Goal: Task Accomplishment & Management: Use online tool/utility

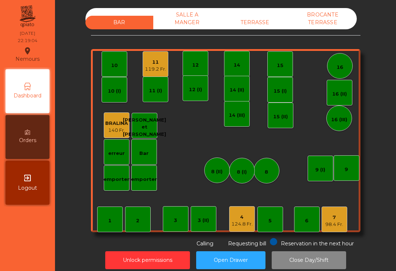
click at [339, 215] on div "7" at bounding box center [334, 217] width 18 height 7
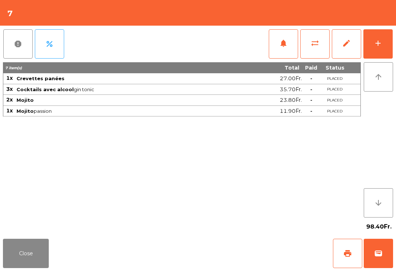
click at [378, 51] on button "add" at bounding box center [377, 43] width 29 height 29
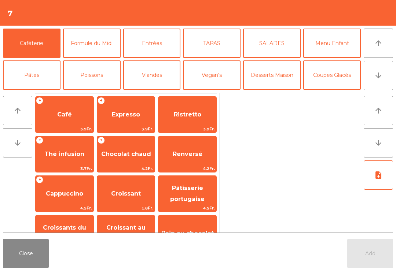
click at [330, 76] on button "Coupes Glacés" at bounding box center [332, 74] width 58 height 29
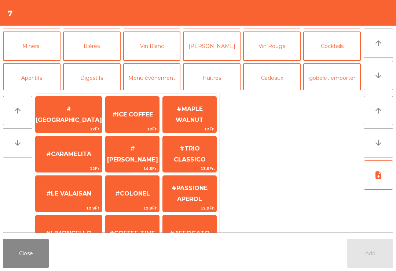
scroll to position [63, 0]
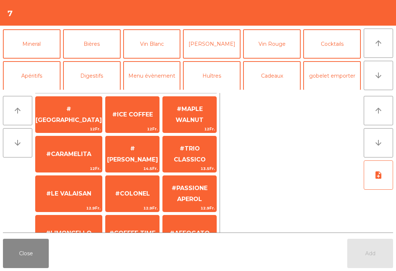
click at [349, 47] on button "Cocktails" at bounding box center [332, 43] width 58 height 29
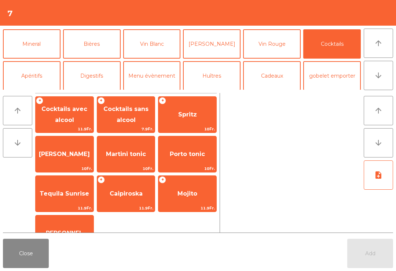
click at [197, 193] on span "Mojito" at bounding box center [187, 194] width 58 height 20
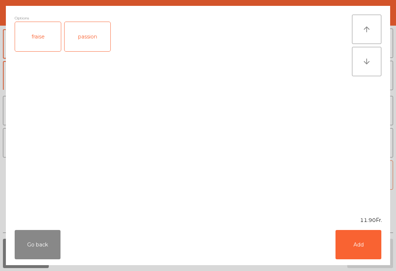
click at [362, 254] on button "Add" at bounding box center [358, 244] width 46 height 29
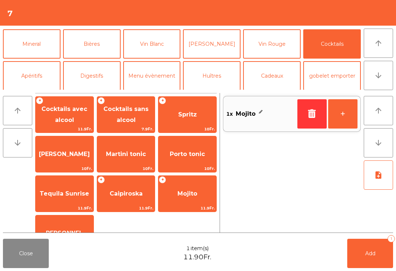
click at [345, 117] on button "+" at bounding box center [342, 113] width 29 height 29
click at [358, 250] on button "Add 2" at bounding box center [370, 253] width 46 height 29
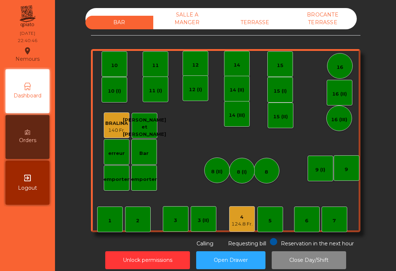
click at [238, 210] on div "4 124.8 Fr." at bounding box center [242, 219] width 26 height 26
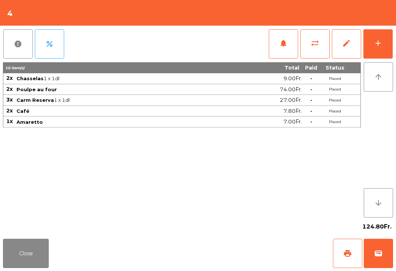
click at [386, 258] on button "wallet" at bounding box center [378, 253] width 29 height 29
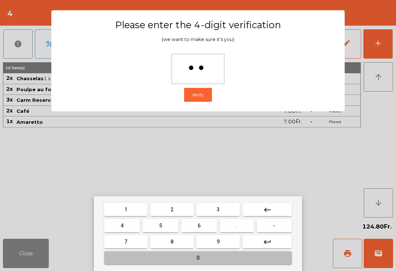
type input "***"
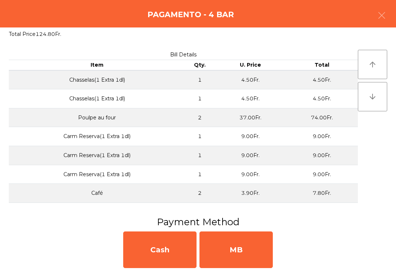
click at [256, 268] on div "MB" at bounding box center [235, 250] width 73 height 37
click at [249, 250] on div "No" at bounding box center [235, 250] width 73 height 37
click at [250, 250] on div "No" at bounding box center [235, 250] width 73 height 37
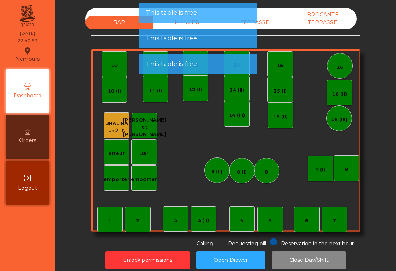
click at [269, 16] on div "TERRASSE" at bounding box center [255, 23] width 68 height 14
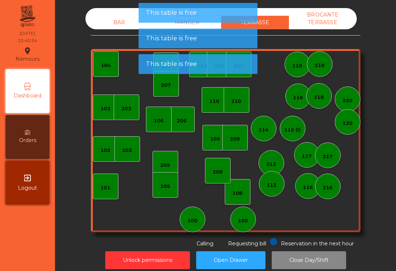
click at [110, 22] on div "BAR" at bounding box center [119, 23] width 68 height 14
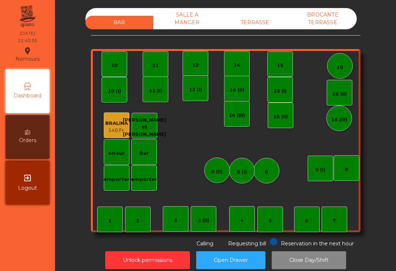
click at [320, 264] on button "Close Day/Shift" at bounding box center [309, 260] width 74 height 18
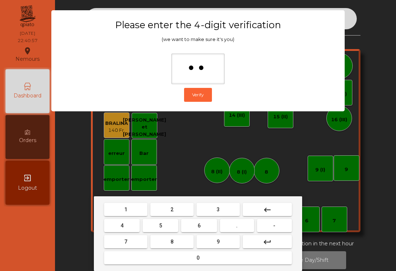
type input "***"
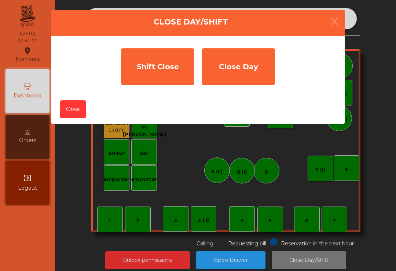
click at [168, 71] on div "Shift Close" at bounding box center [157, 66] width 73 height 37
